Goal: Information Seeking & Learning: Learn about a topic

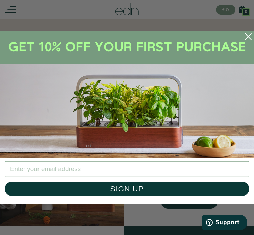
scroll to position [358, 0]
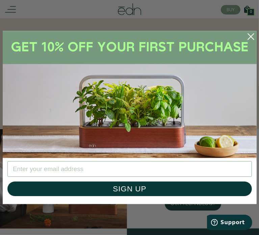
click at [249, 32] on circle "Close dialog" at bounding box center [251, 37] width 14 height 14
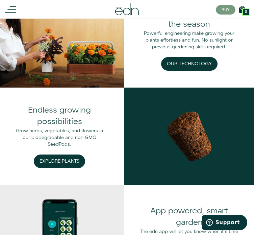
scroll to position [495, 0]
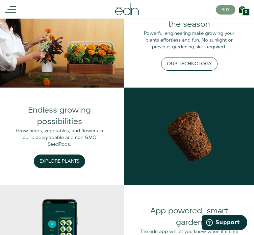
click at [193, 64] on button "Our Technology" at bounding box center [189, 64] width 56 height 14
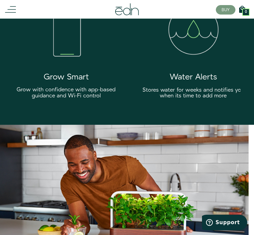
scroll to position [799, 0]
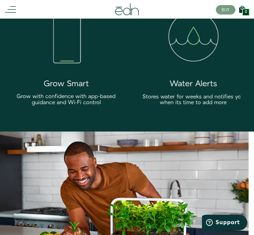
click at [189, 90] on div "Water Alerts Stores water for weeks and notifies you when its time to add more" at bounding box center [193, 92] width 105 height 26
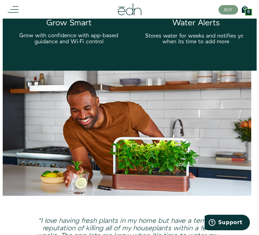
scroll to position [836, 0]
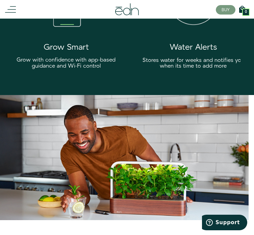
click at [15, 11] on icon at bounding box center [10, 9] width 11 height 11
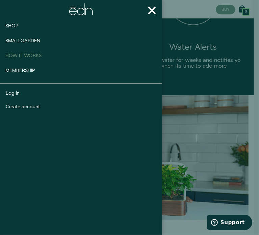
click at [28, 55] on span "How It works" at bounding box center [23, 55] width 36 height 7
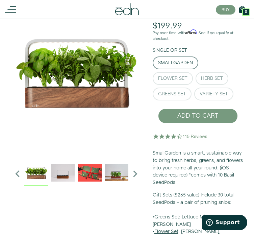
scroll to position [37, 0]
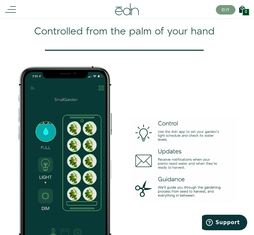
scroll to position [836, 0]
